Goal: Find specific page/section: Find specific page/section

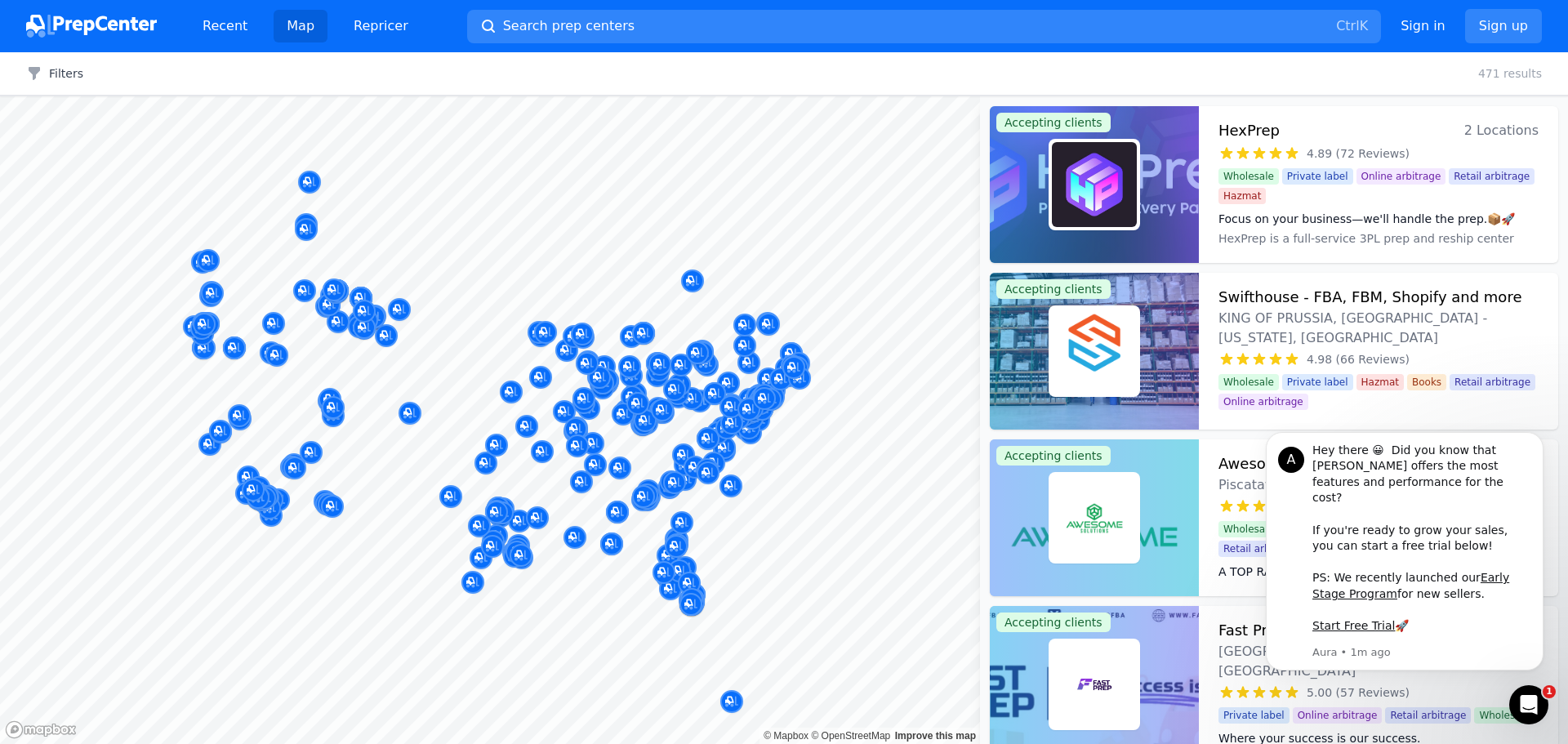
click at [380, 299] on div at bounding box center [364, 293] width 313 height 13
click at [346, 307] on div at bounding box center [364, 308] width 313 height 13
click at [376, 289] on div "Big Sky Prep & Ship [PERSON_NAME], [GEOGRAPHIC_DATA], [GEOGRAPHIC_DATA] No revi…" at bounding box center [364, 236] width 313 height 127
click at [380, 303] on div at bounding box center [364, 308] width 313 height 13
click at [374, 297] on div at bounding box center [364, 293] width 313 height 13
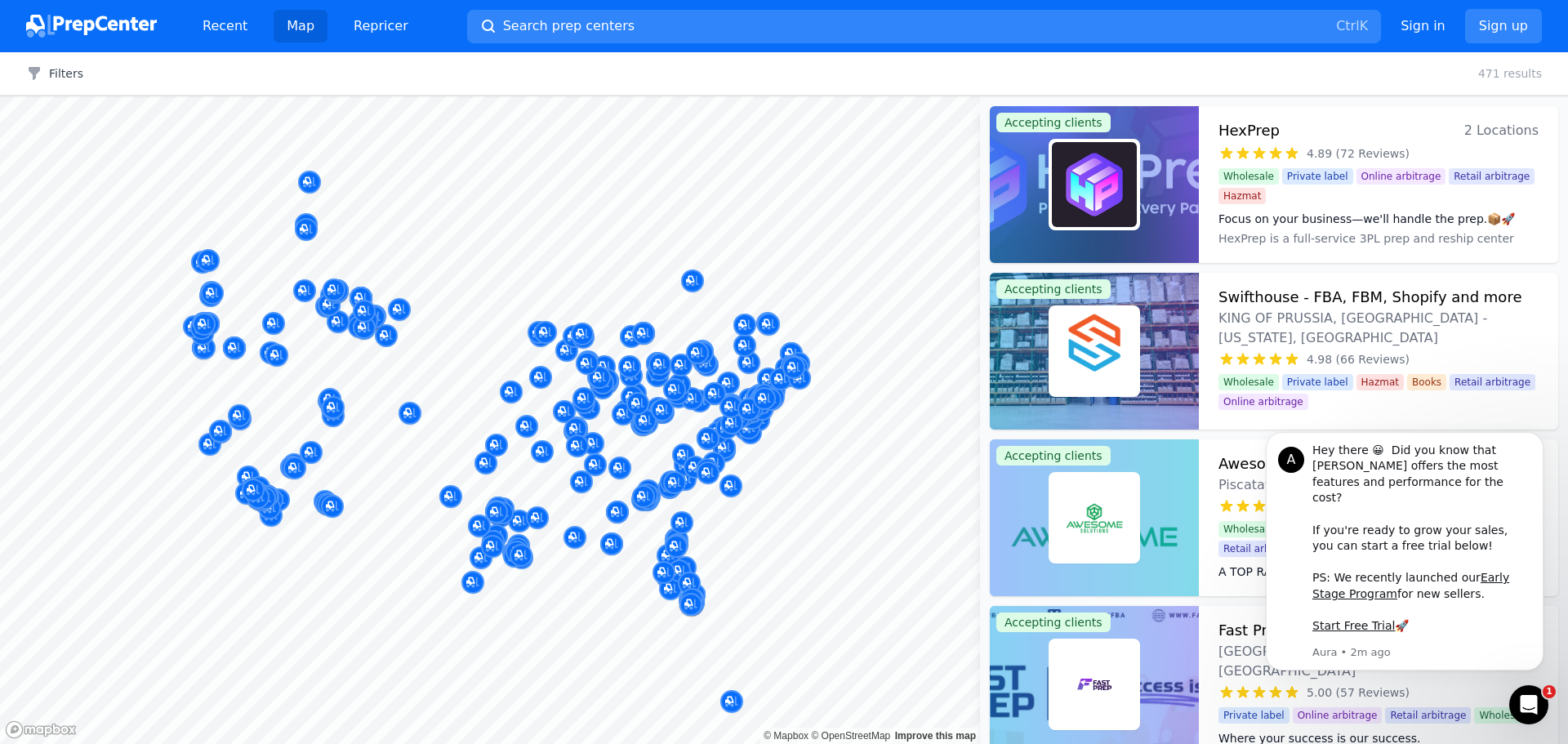
click at [383, 294] on div at bounding box center [364, 293] width 313 height 13
click at [349, 307] on div "Better Together Prep Bridger, montana, US No reviews" at bounding box center [364, 260] width 313 height 112
